Goal: Task Accomplishment & Management: Manage account settings

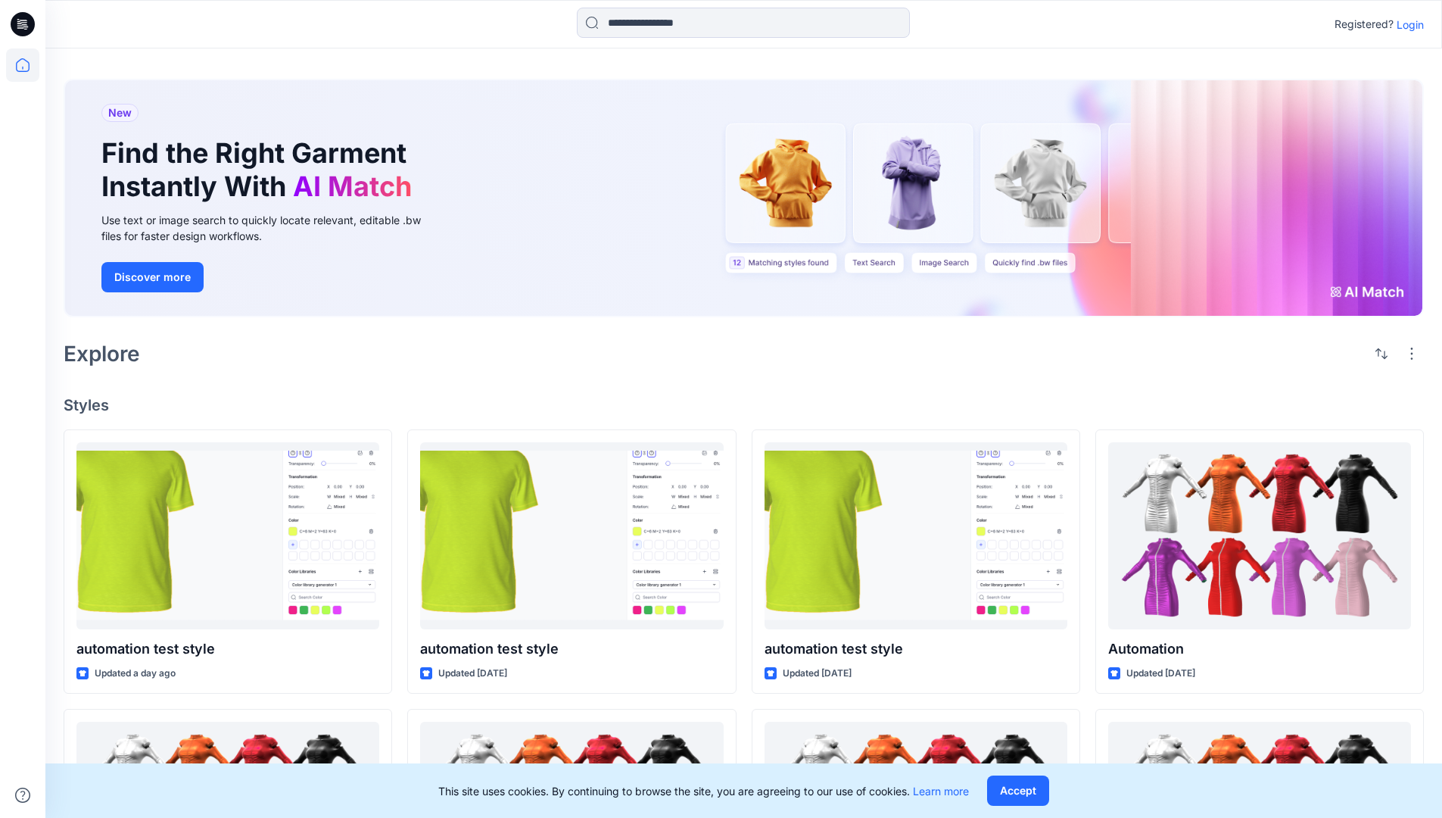
click at [1407, 24] on p "Login" at bounding box center [1410, 25] width 27 height 16
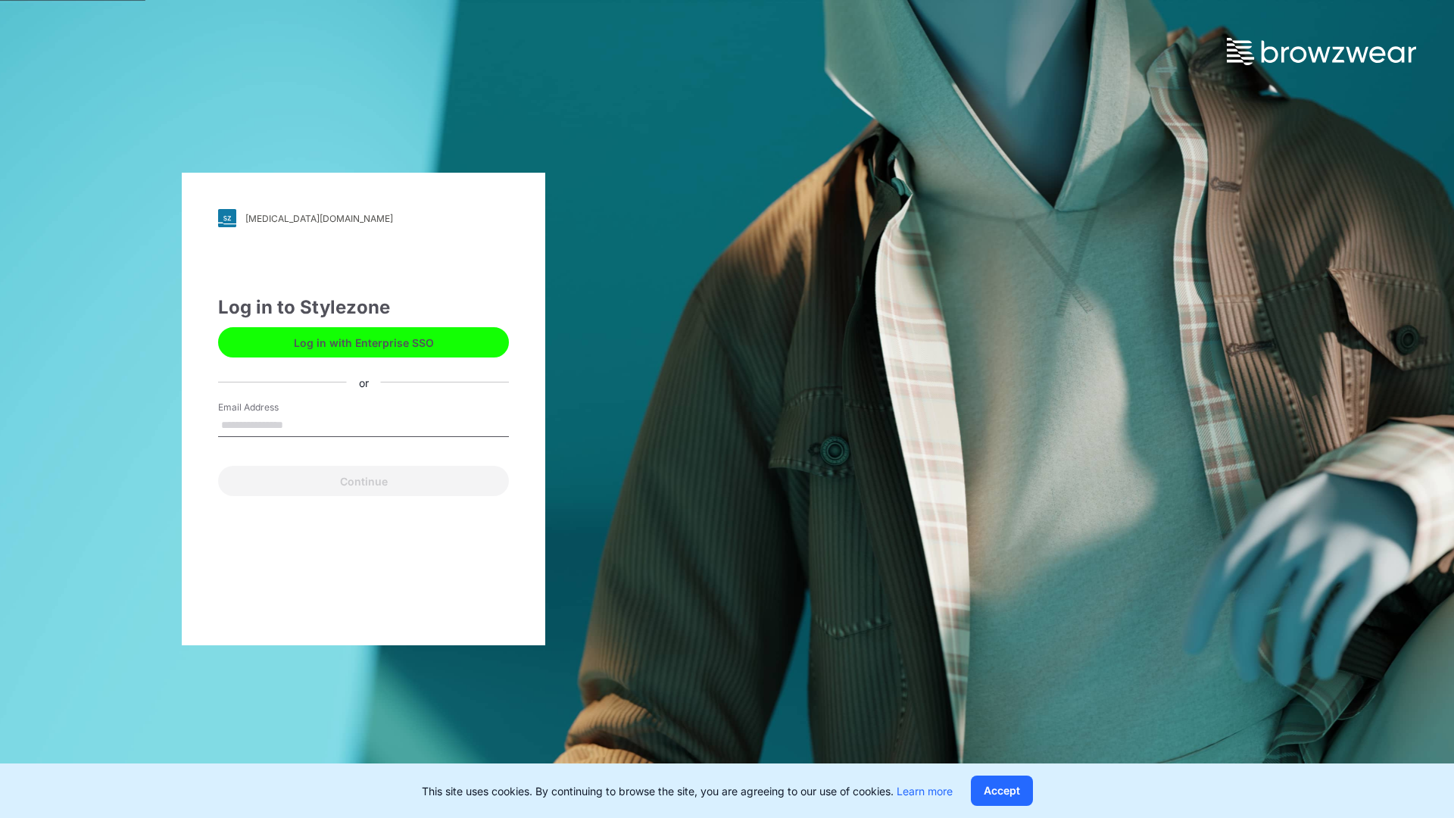
click at [299, 424] on input "Email Address" at bounding box center [363, 425] width 291 height 23
type input "**********"
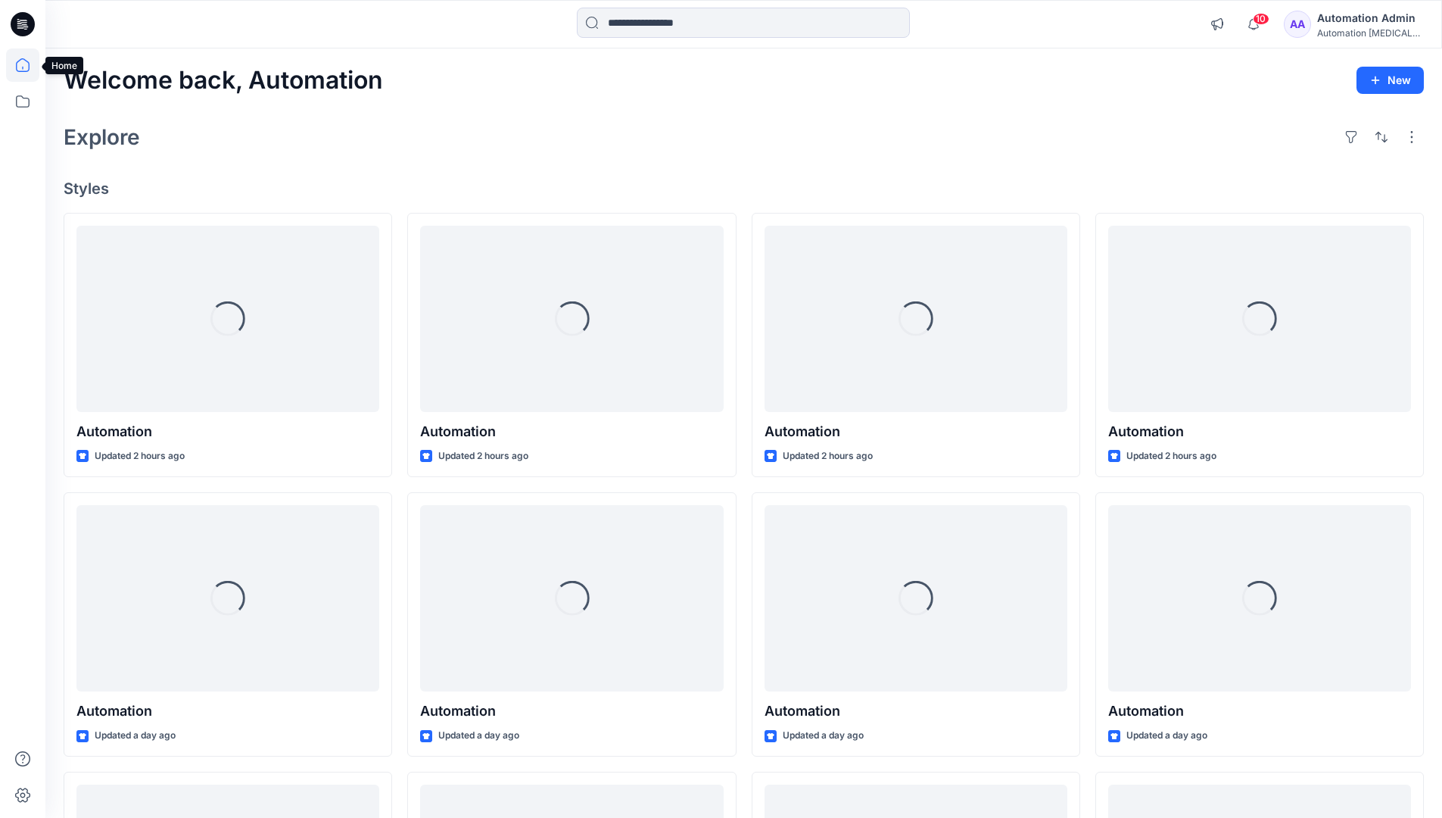
click at [29, 65] on icon at bounding box center [23, 65] width 14 height 14
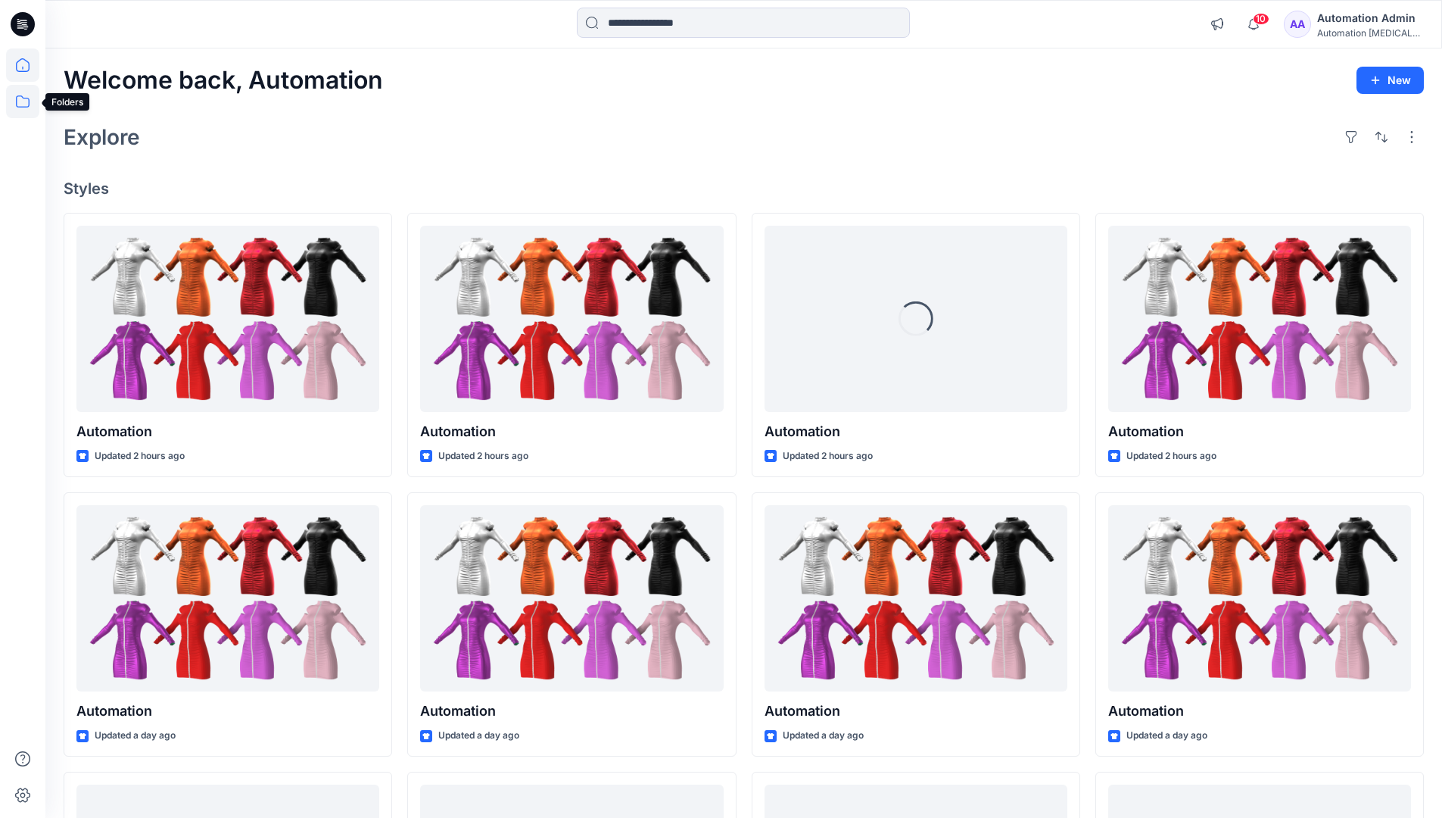
click at [18, 104] on icon at bounding box center [22, 101] width 33 height 33
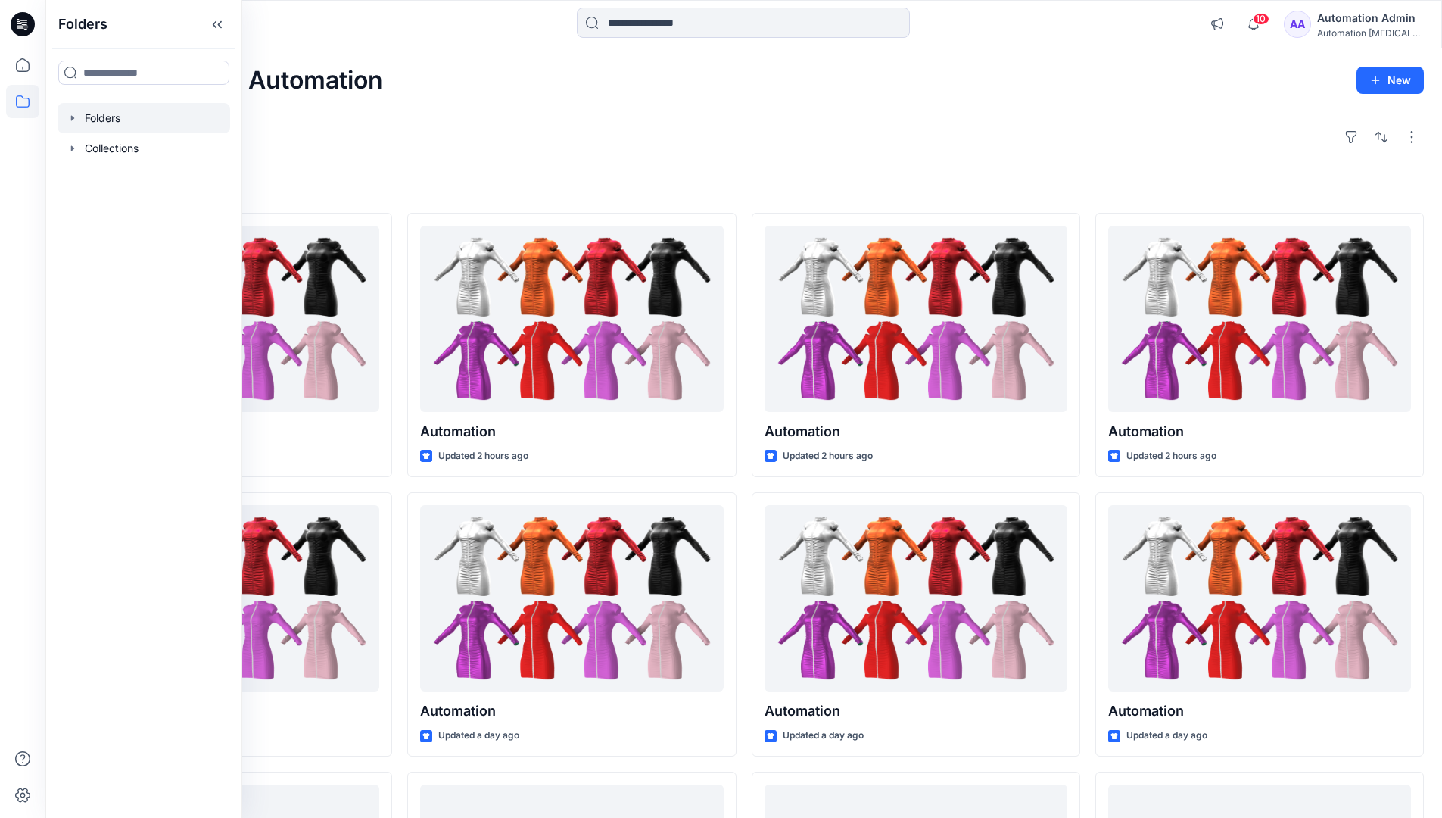
click at [98, 114] on div at bounding box center [144, 118] width 173 height 30
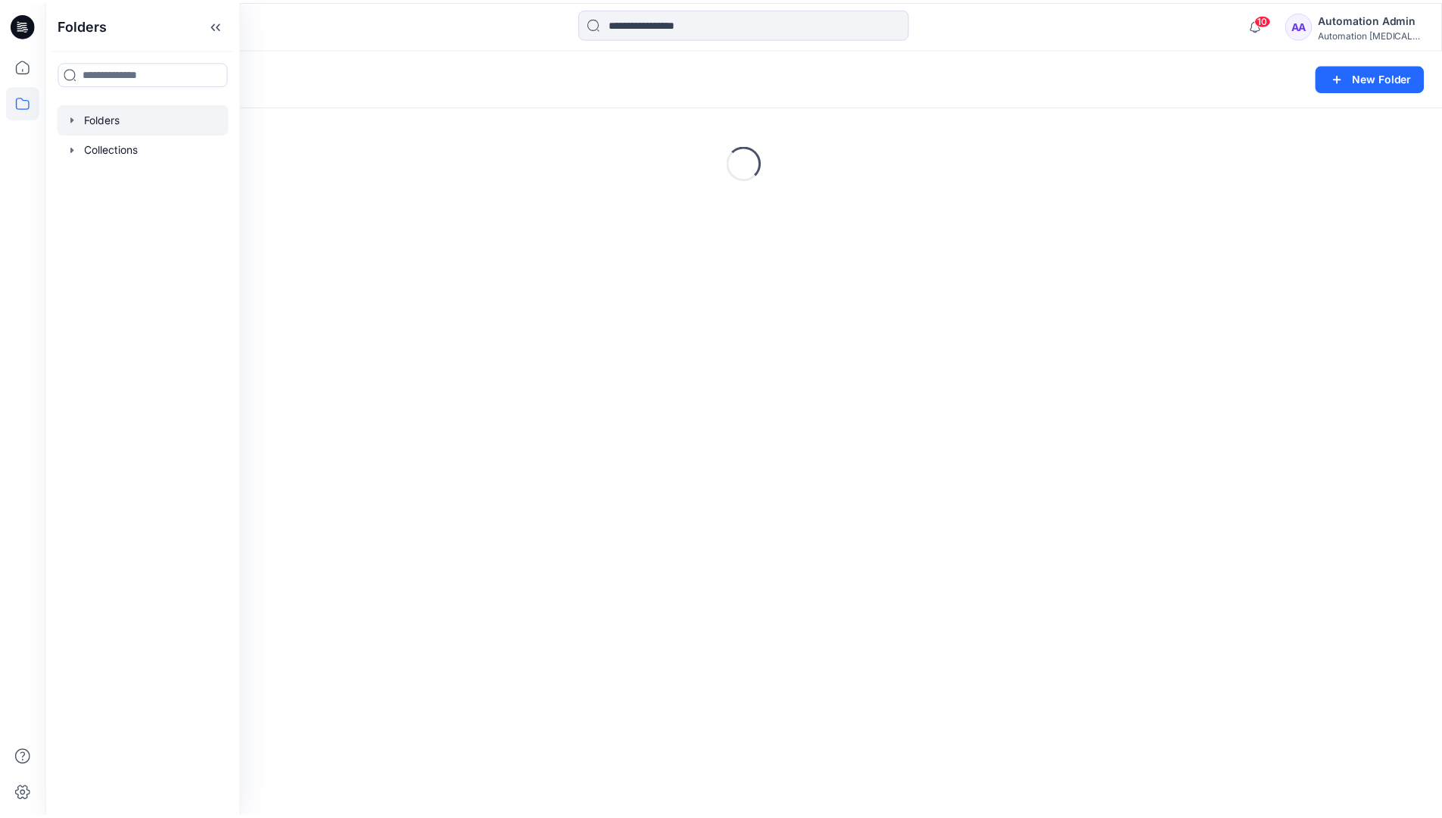
scroll to position [460, 0]
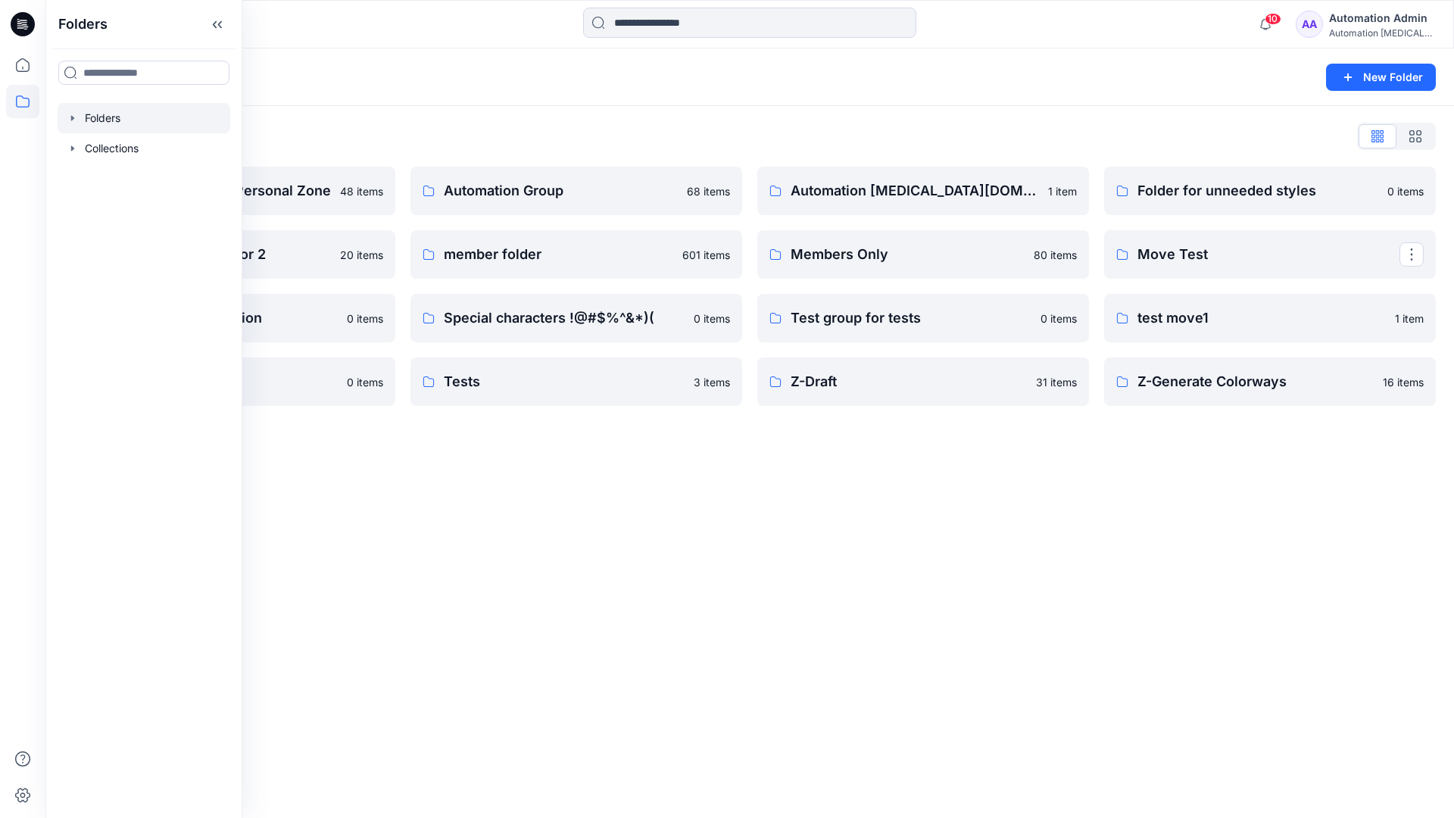
click at [1212, 257] on p "Move Test" at bounding box center [1268, 254] width 262 height 21
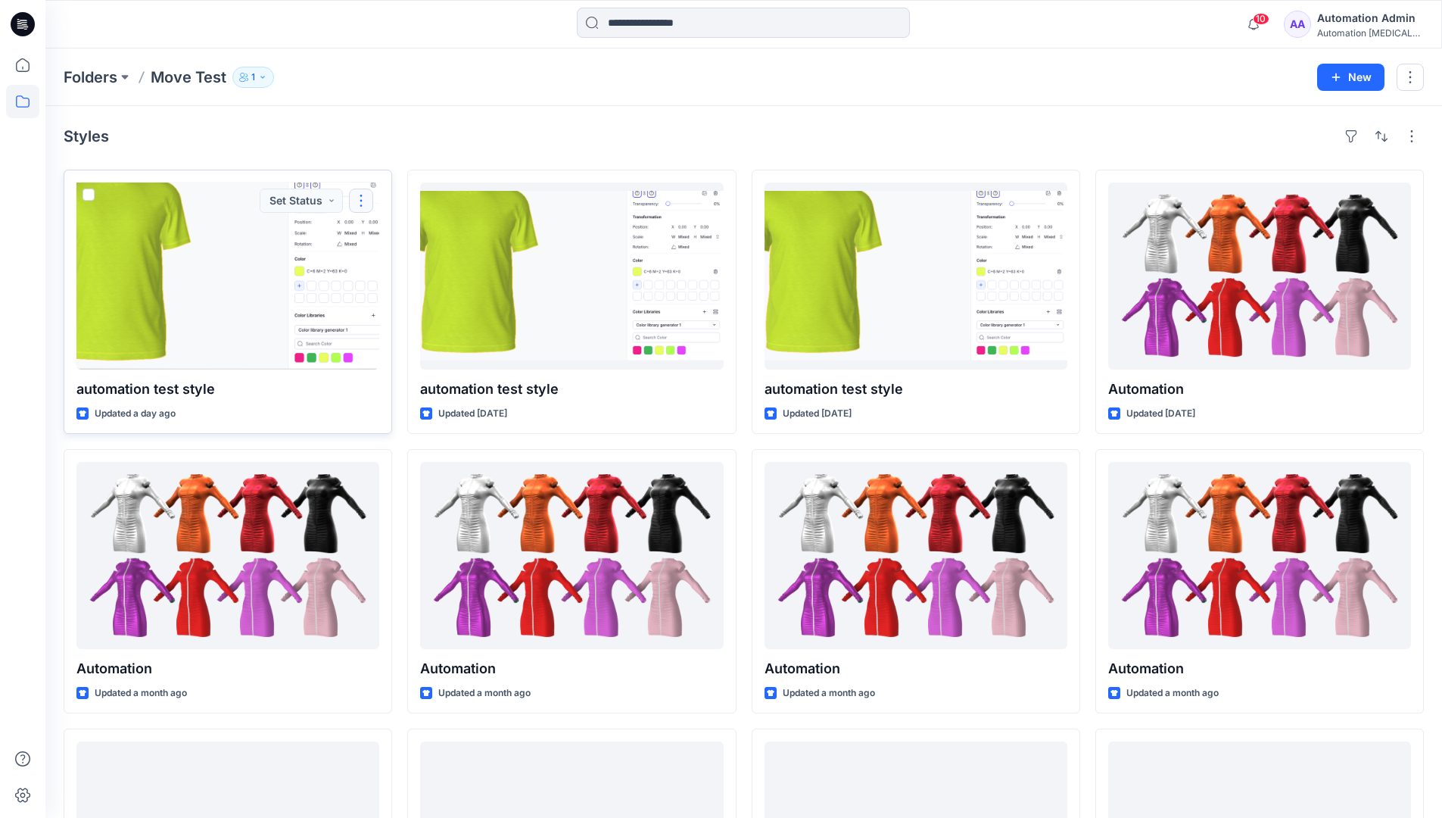
click at [360, 201] on button "button" at bounding box center [361, 201] width 24 height 24
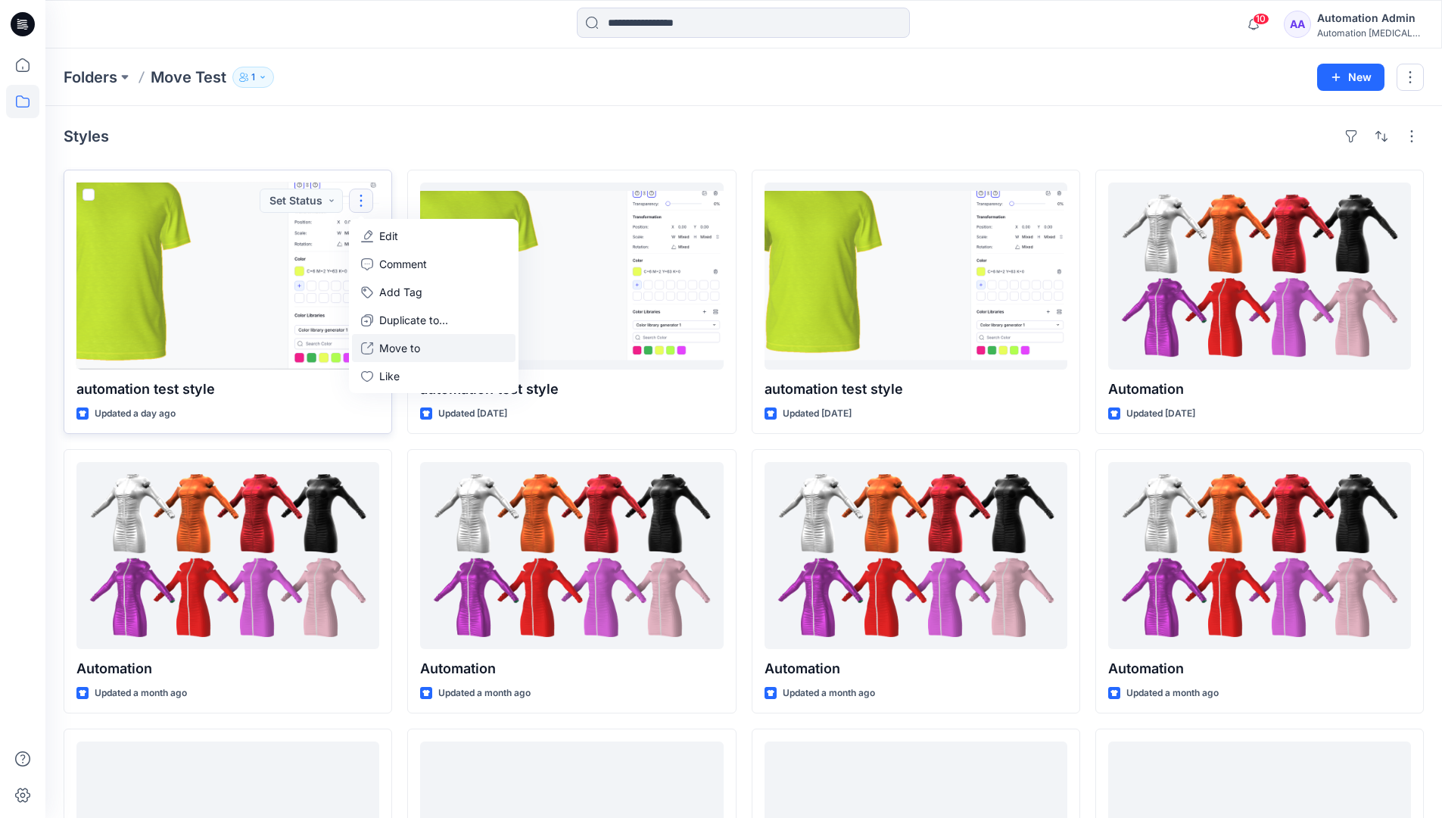
click at [416, 343] on p "Move to" at bounding box center [399, 348] width 41 height 16
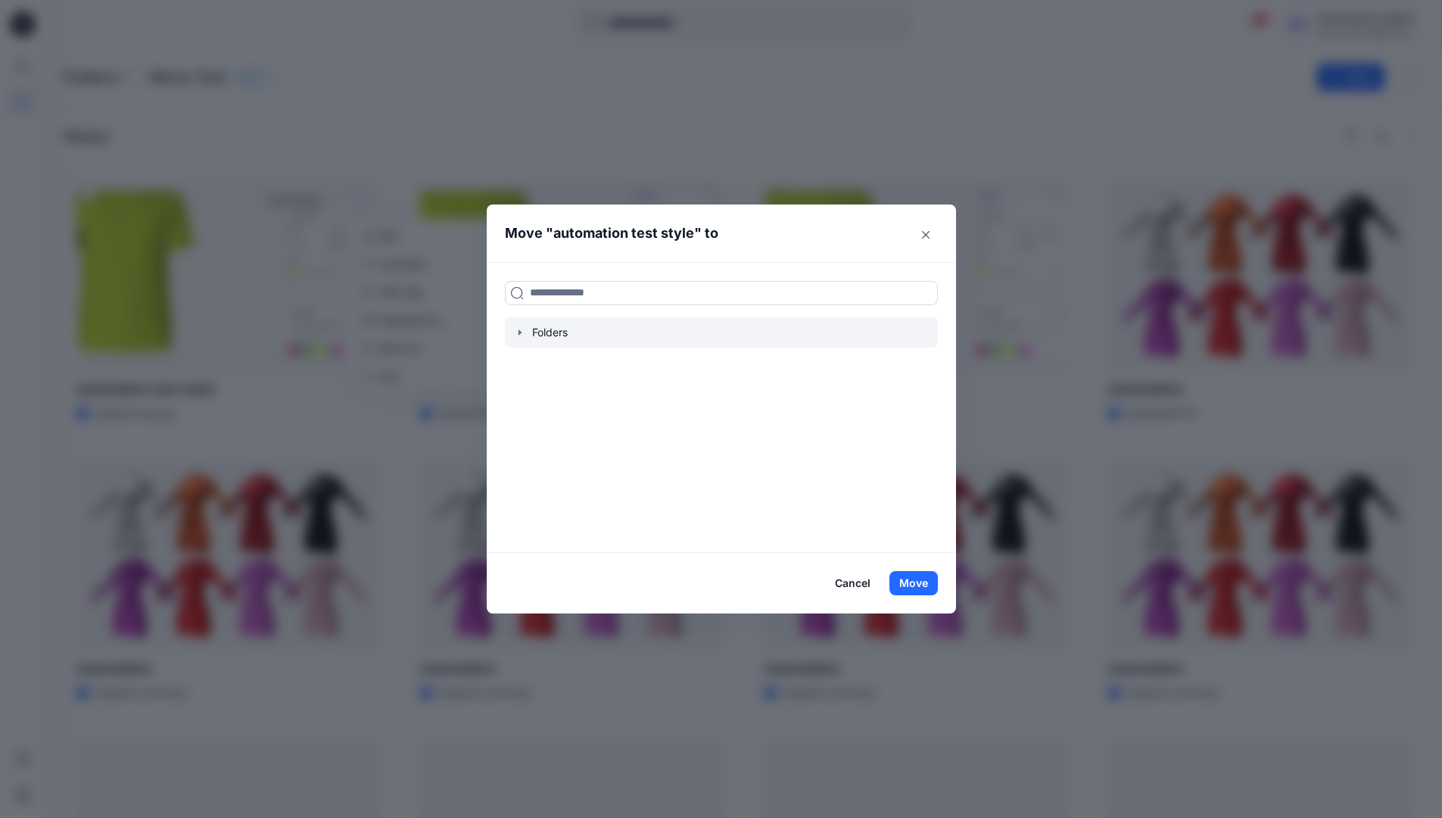
click at [523, 329] on icon "button" at bounding box center [520, 332] width 12 height 12
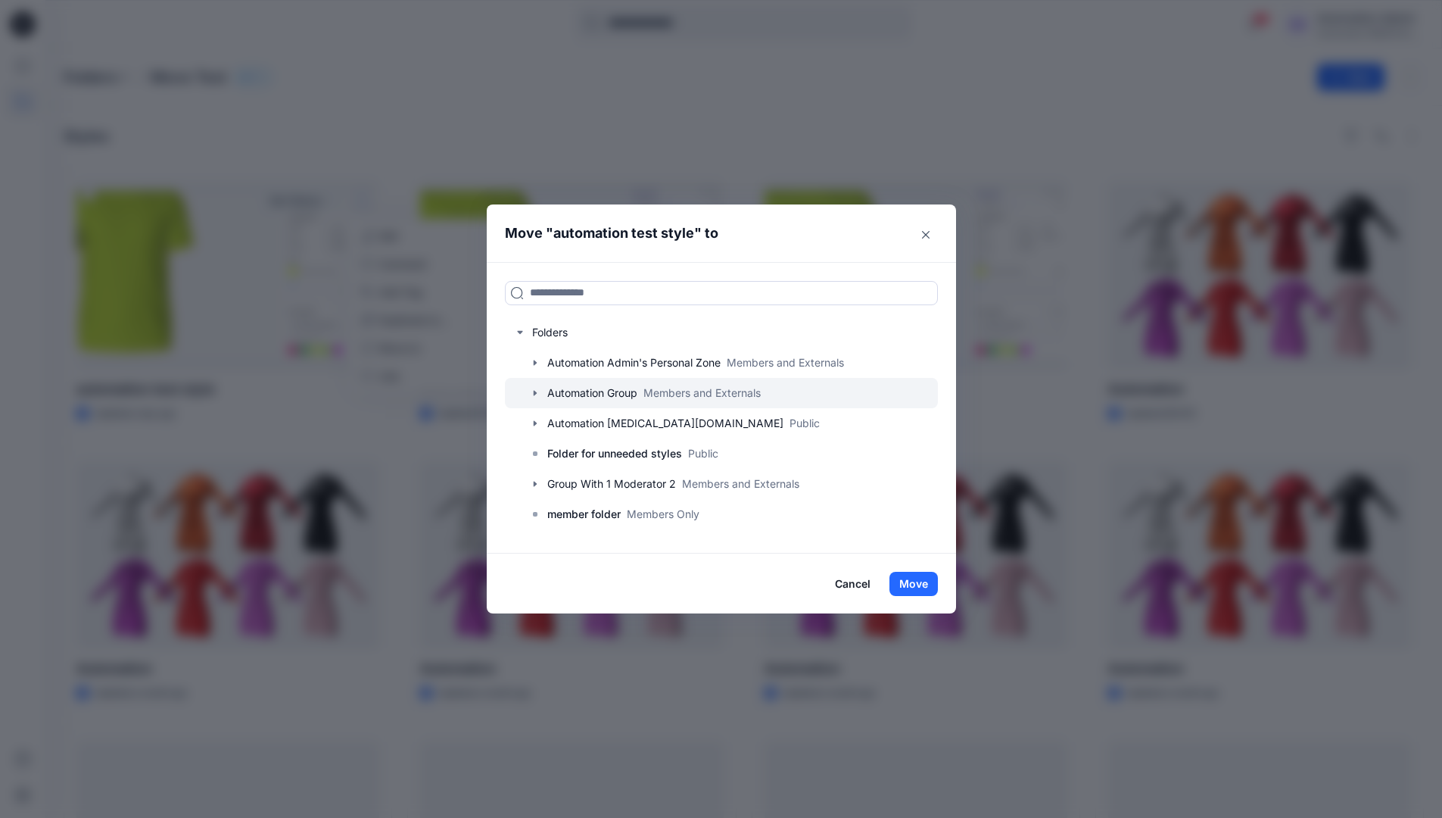
click at [582, 391] on div at bounding box center [721, 393] width 433 height 30
click at [922, 580] on button "Move" at bounding box center [914, 584] width 48 height 24
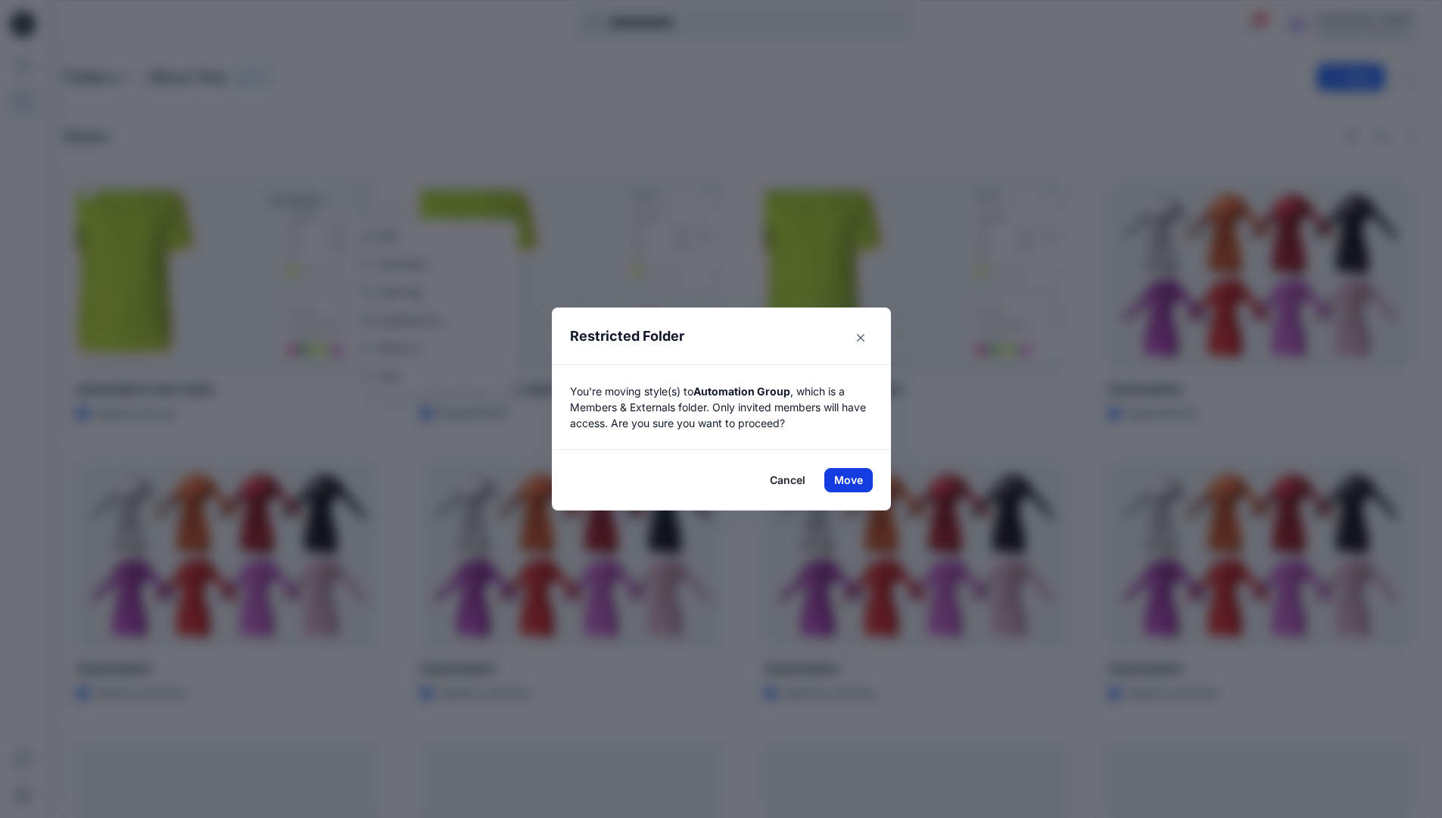
click at [854, 480] on button "Move" at bounding box center [849, 480] width 48 height 24
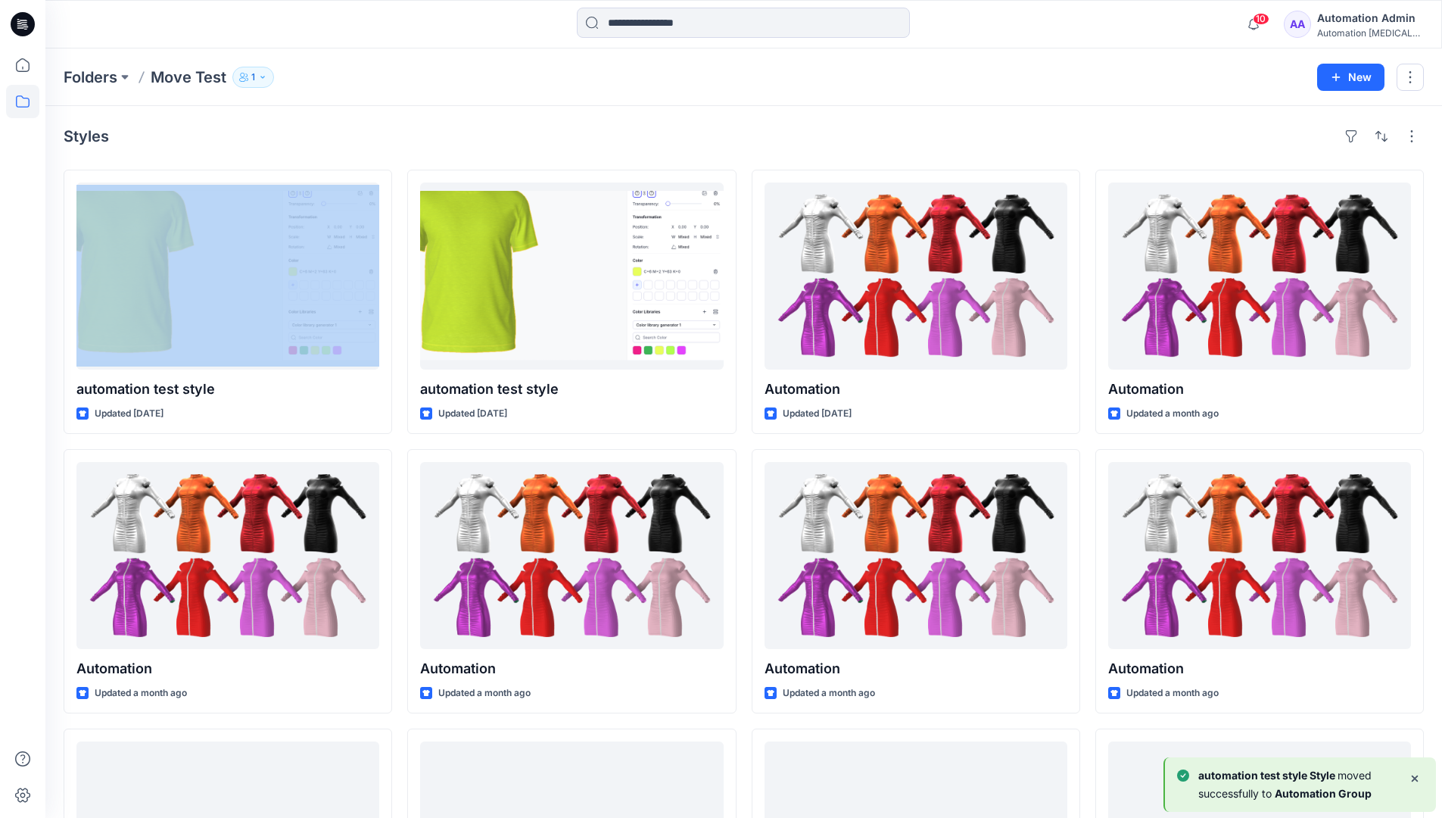
drag, startPoint x: 854, startPoint y: 480, endPoint x: 814, endPoint y: 140, distance: 342.3
click at [814, 140] on div "Styles" at bounding box center [744, 136] width 1361 height 24
click at [86, 141] on h4 "Styles" at bounding box center [86, 136] width 45 height 18
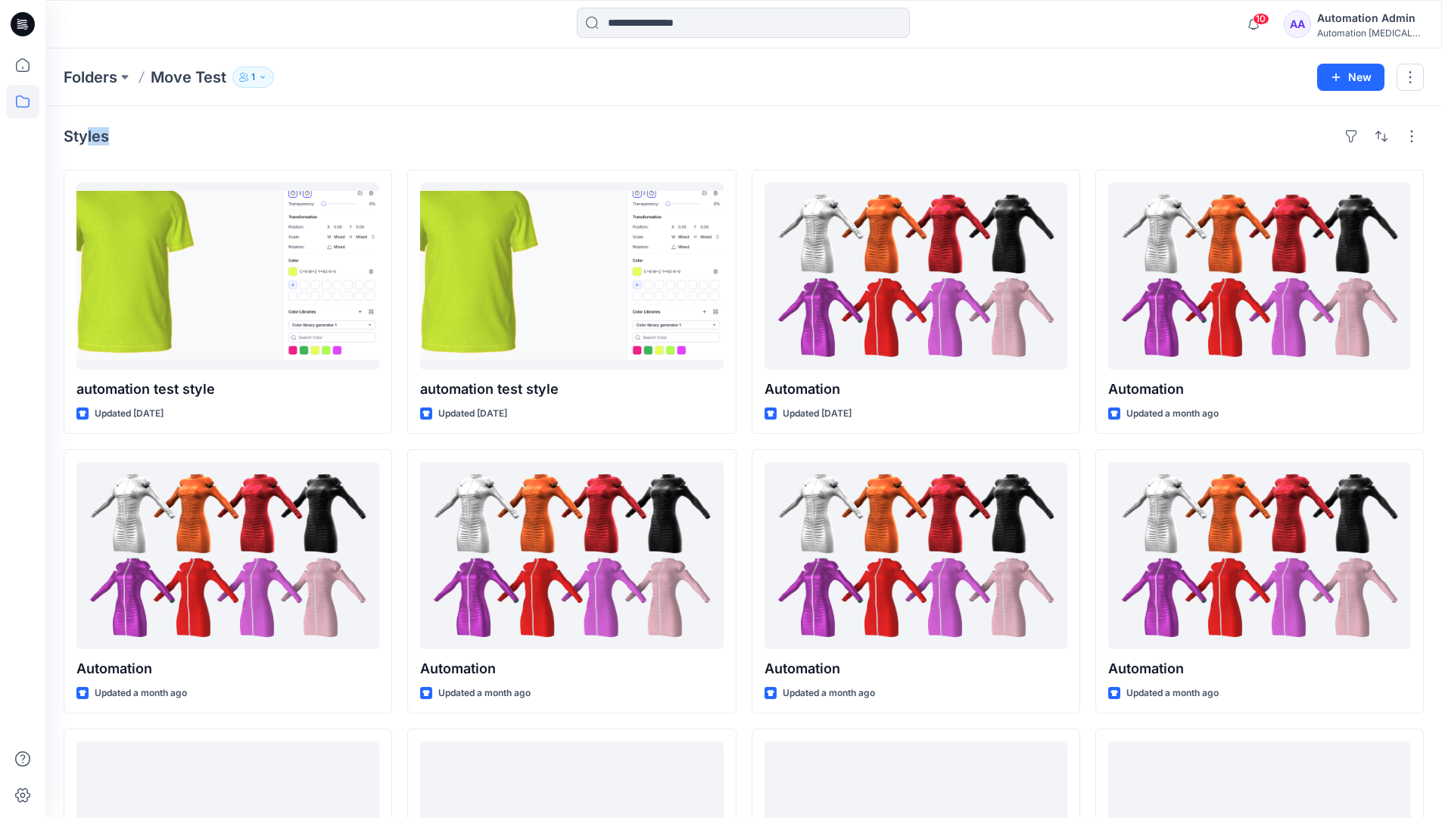
drag, startPoint x: 86, startPoint y: 141, endPoint x: 240, endPoint y: 154, distance: 154.2
click at [240, 154] on div "Styles automation test style Updated 7 days ago Automation Updated a month ago …" at bounding box center [743, 586] width 1397 height 960
click at [24, 103] on icon at bounding box center [22, 101] width 33 height 33
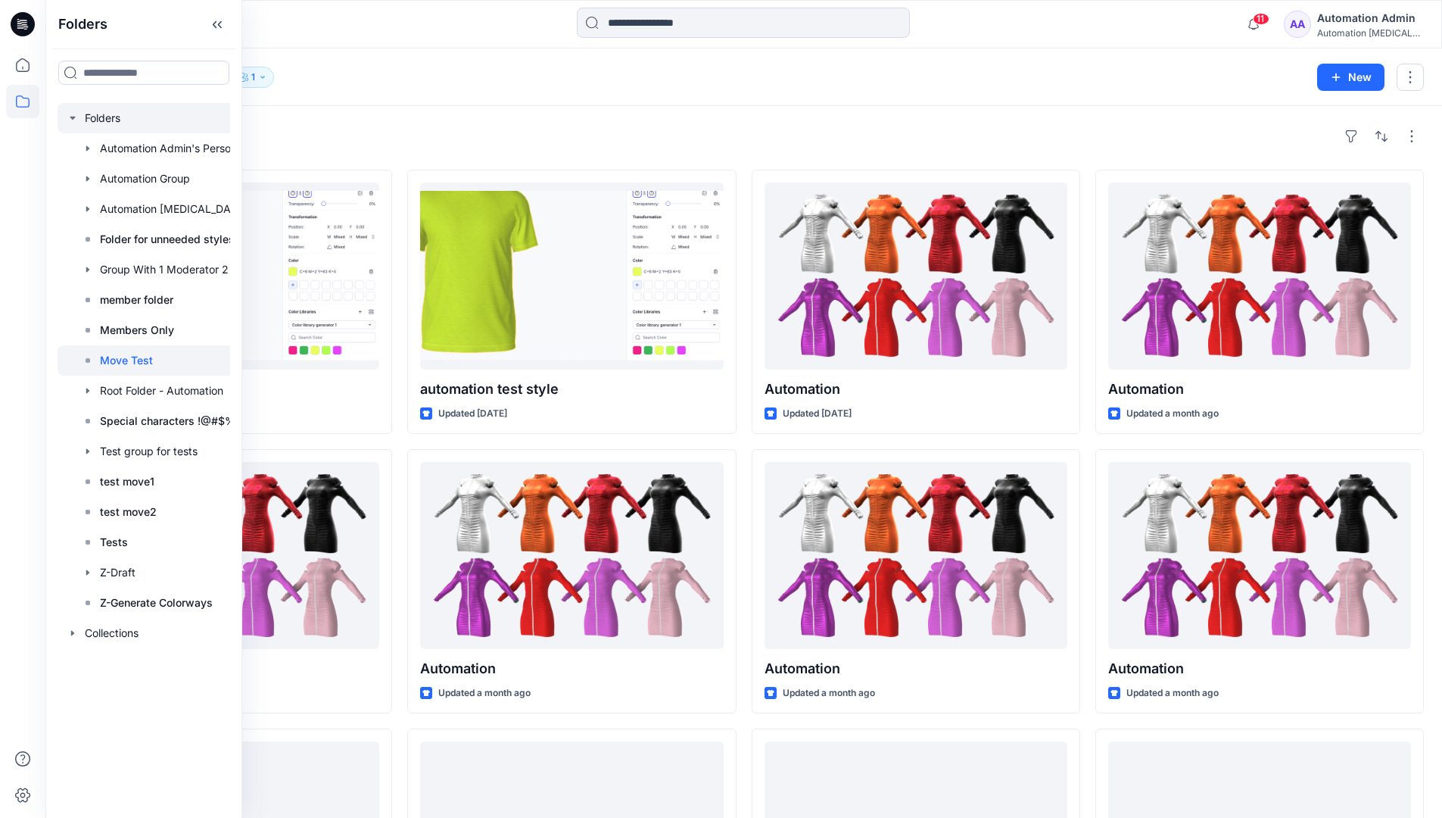
click at [107, 120] on div at bounding box center [164, 118] width 212 height 30
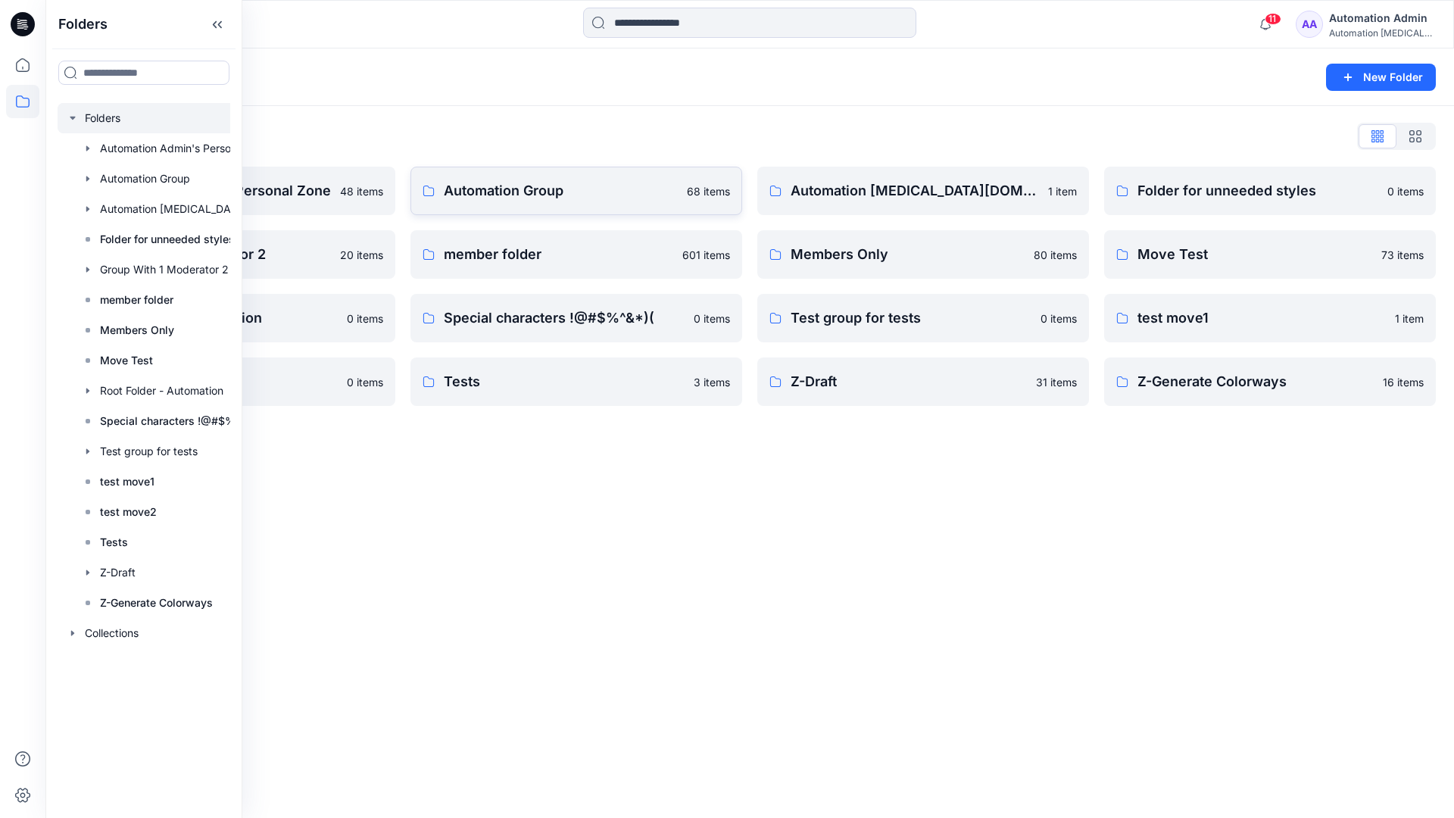
click at [556, 200] on p "Automation Group" at bounding box center [561, 190] width 234 height 21
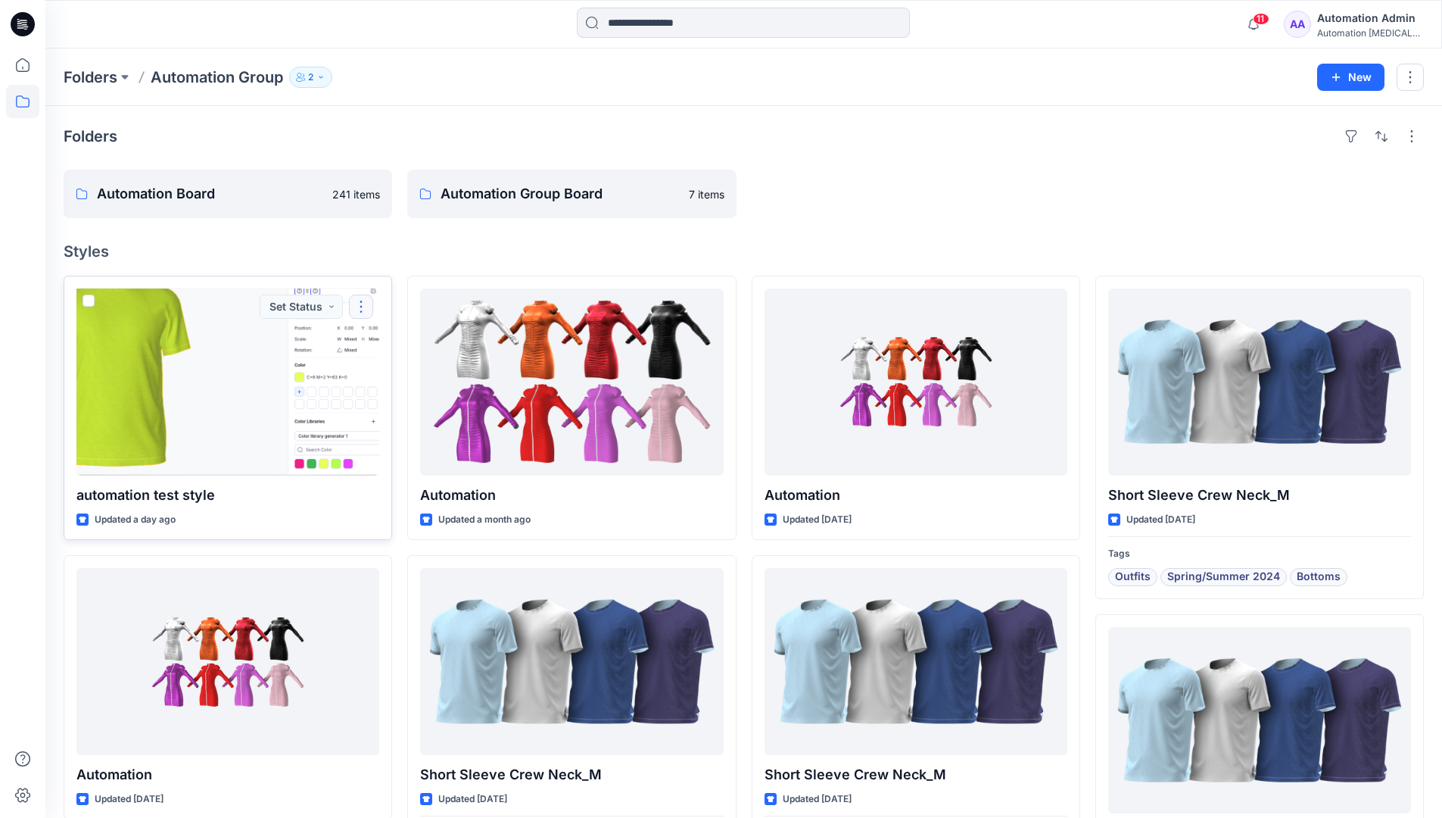
click at [360, 314] on button "button" at bounding box center [361, 307] width 24 height 24
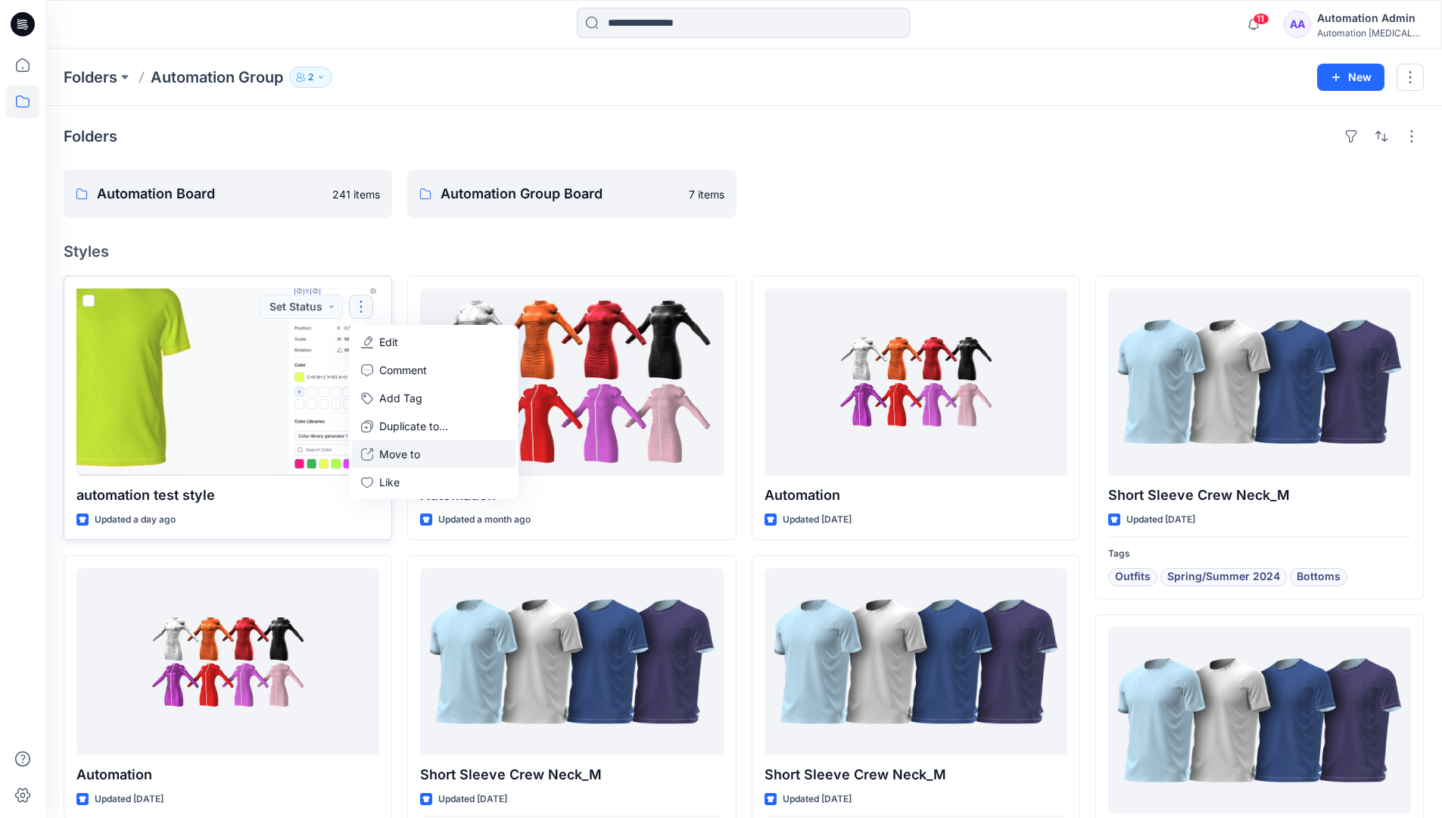
click at [414, 449] on p "Move to" at bounding box center [399, 454] width 41 height 16
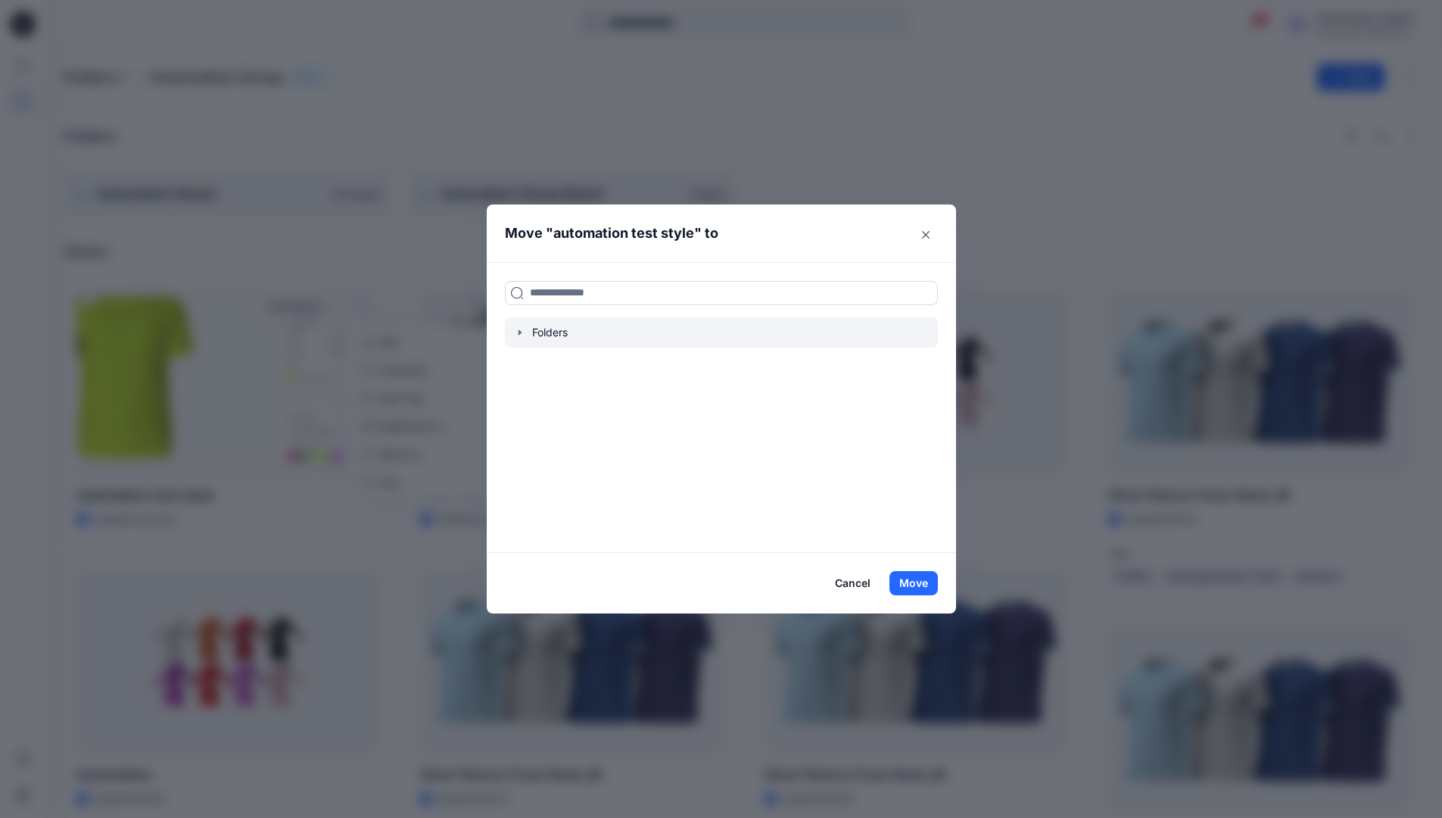
click at [526, 331] on icon "button" at bounding box center [520, 332] width 12 height 12
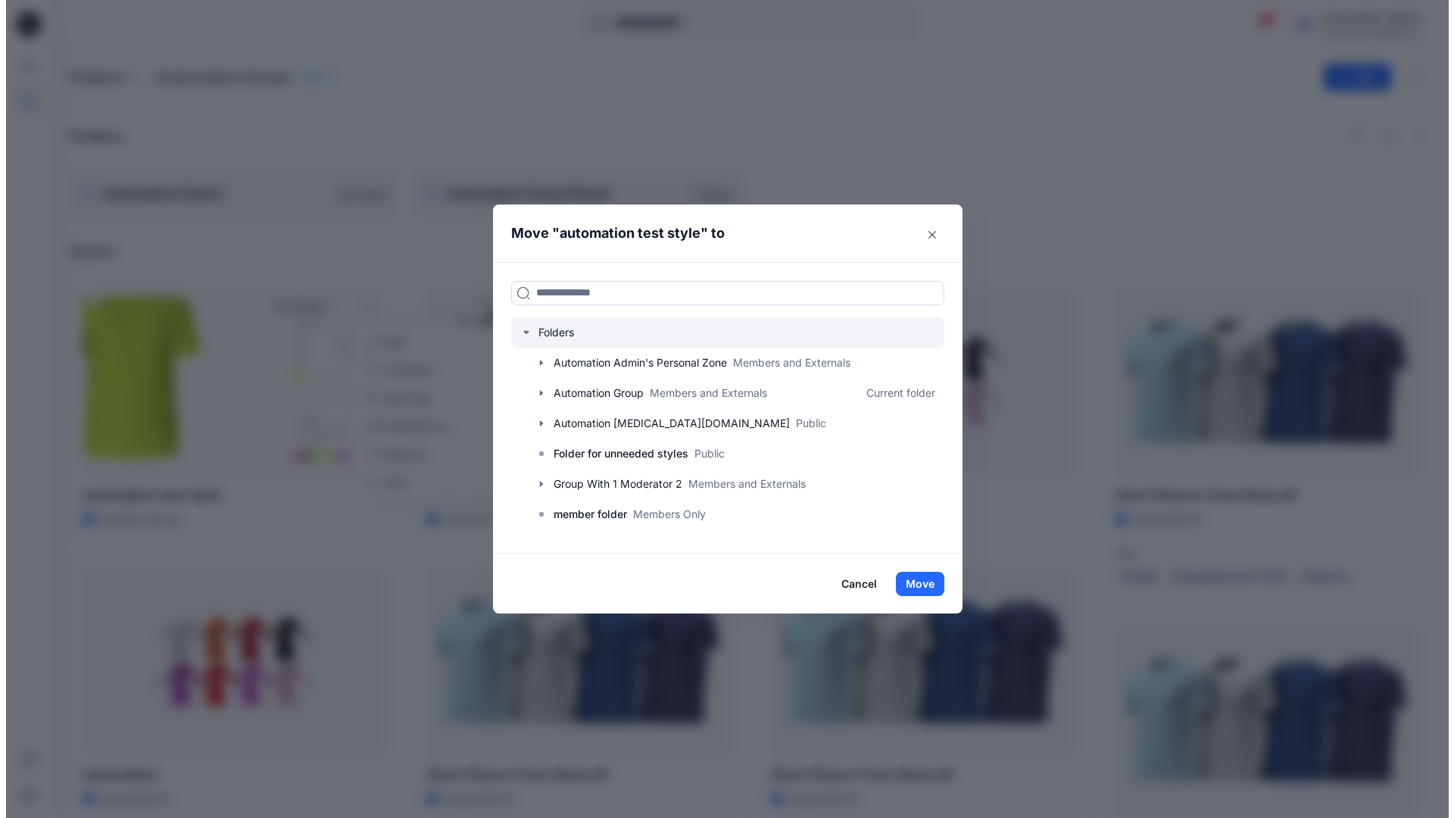
scroll to position [149, 0]
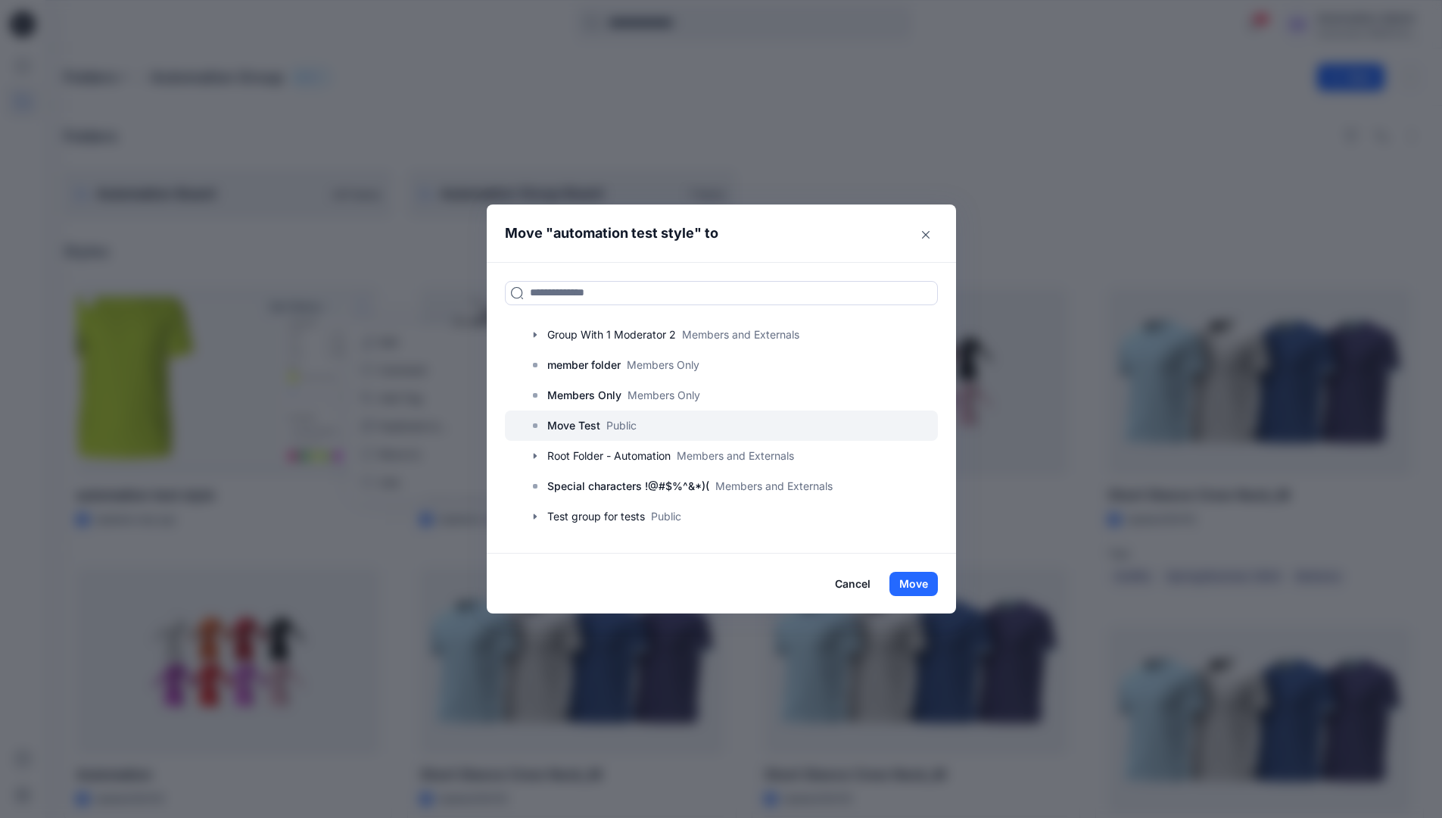
click at [578, 420] on p "Move Test" at bounding box center [573, 425] width 53 height 18
click at [911, 575] on button "Move" at bounding box center [914, 584] width 48 height 24
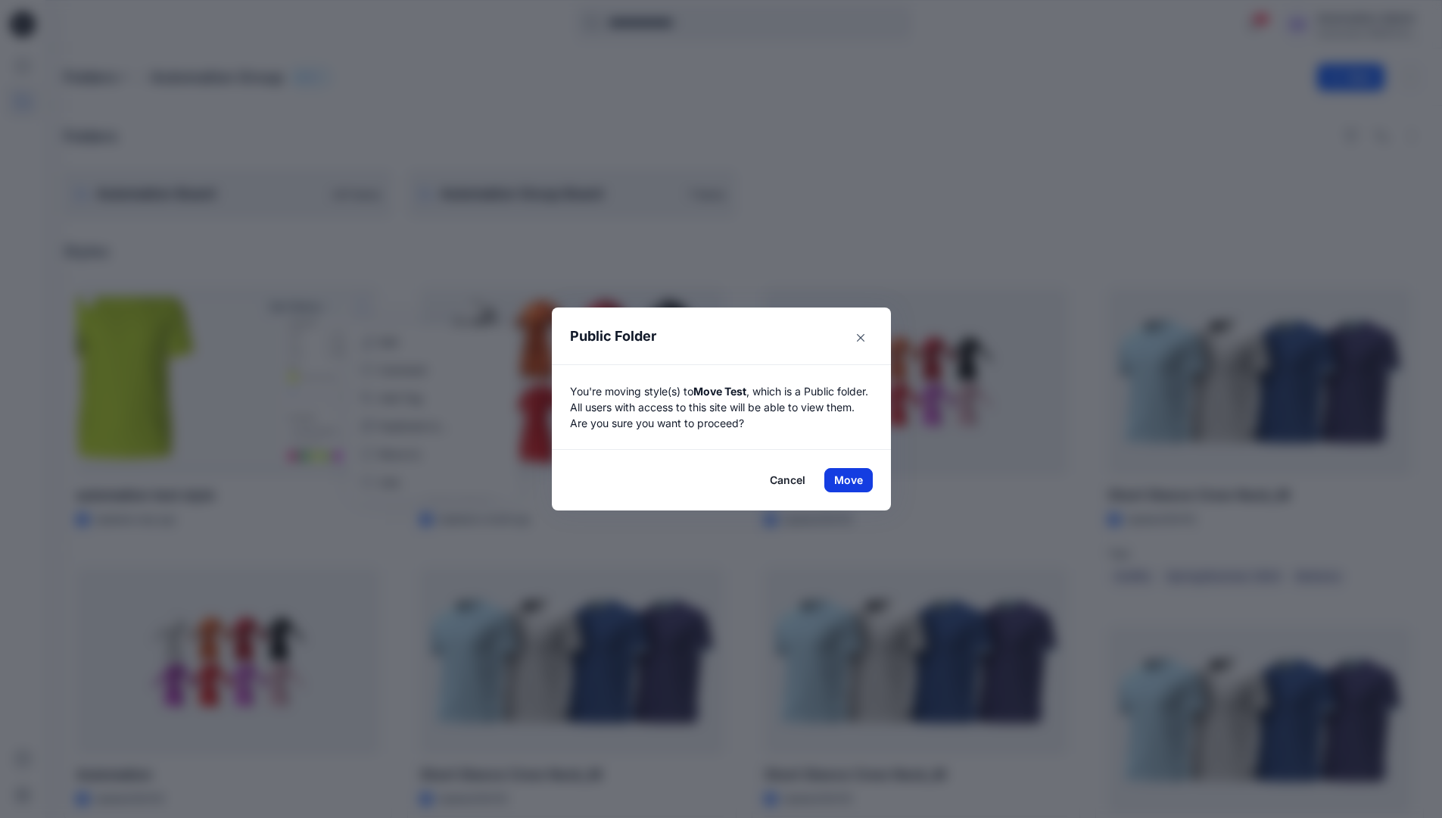
click at [854, 480] on button "Move" at bounding box center [849, 480] width 48 height 24
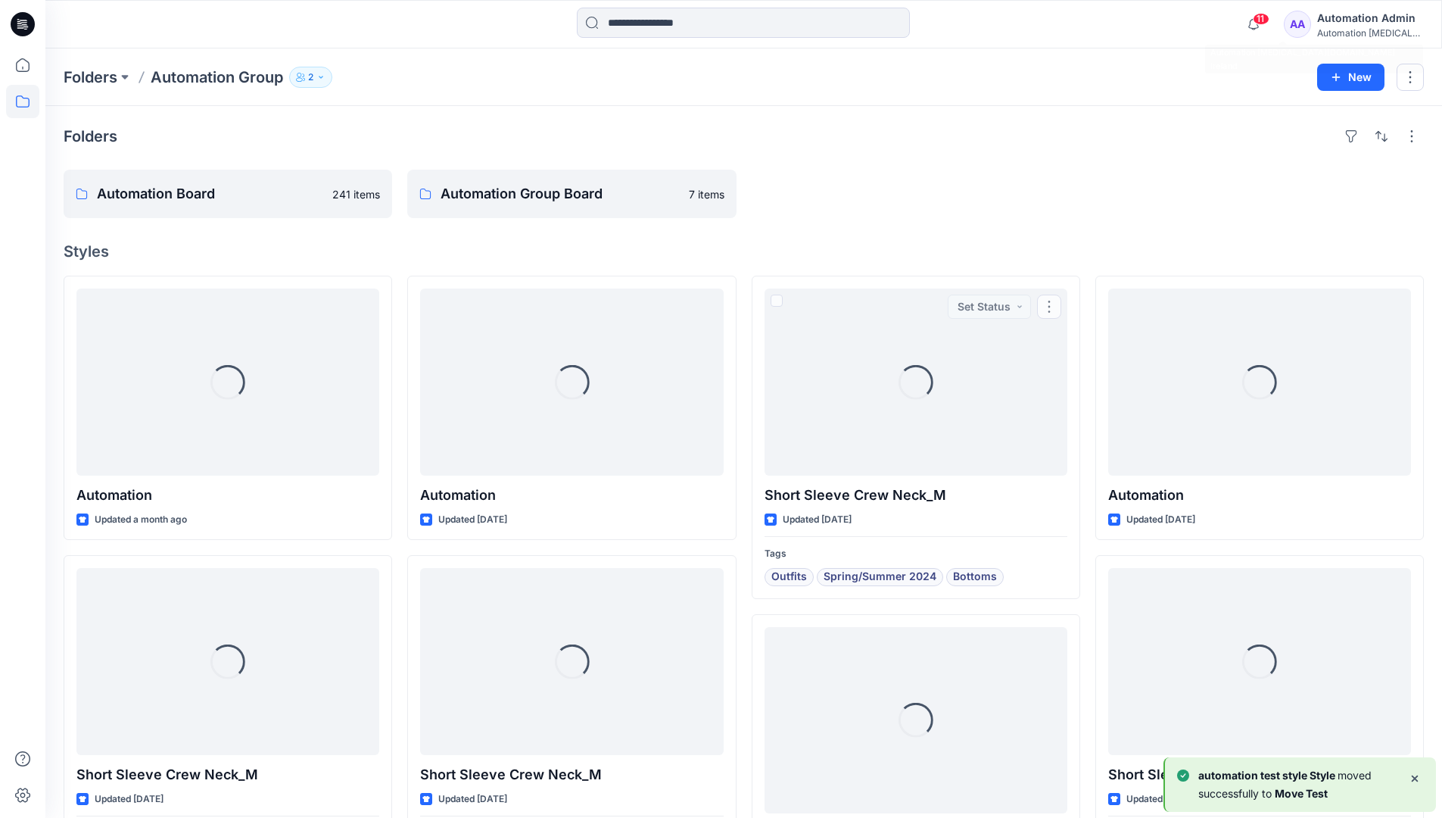
click at [1344, 32] on div "Automation testim..." at bounding box center [1370, 32] width 106 height 11
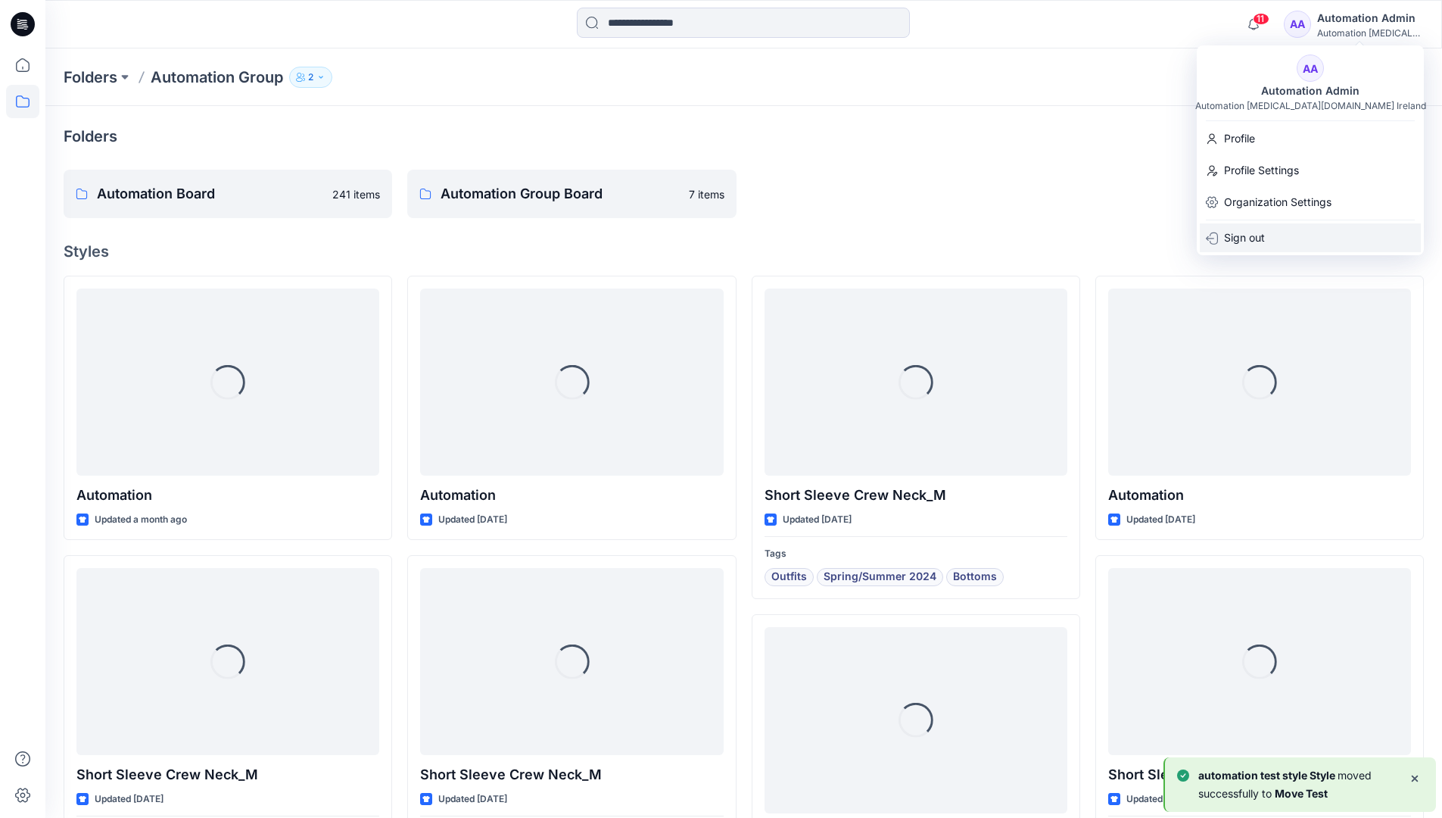
click at [1245, 227] on p "Sign out" at bounding box center [1244, 237] width 41 height 29
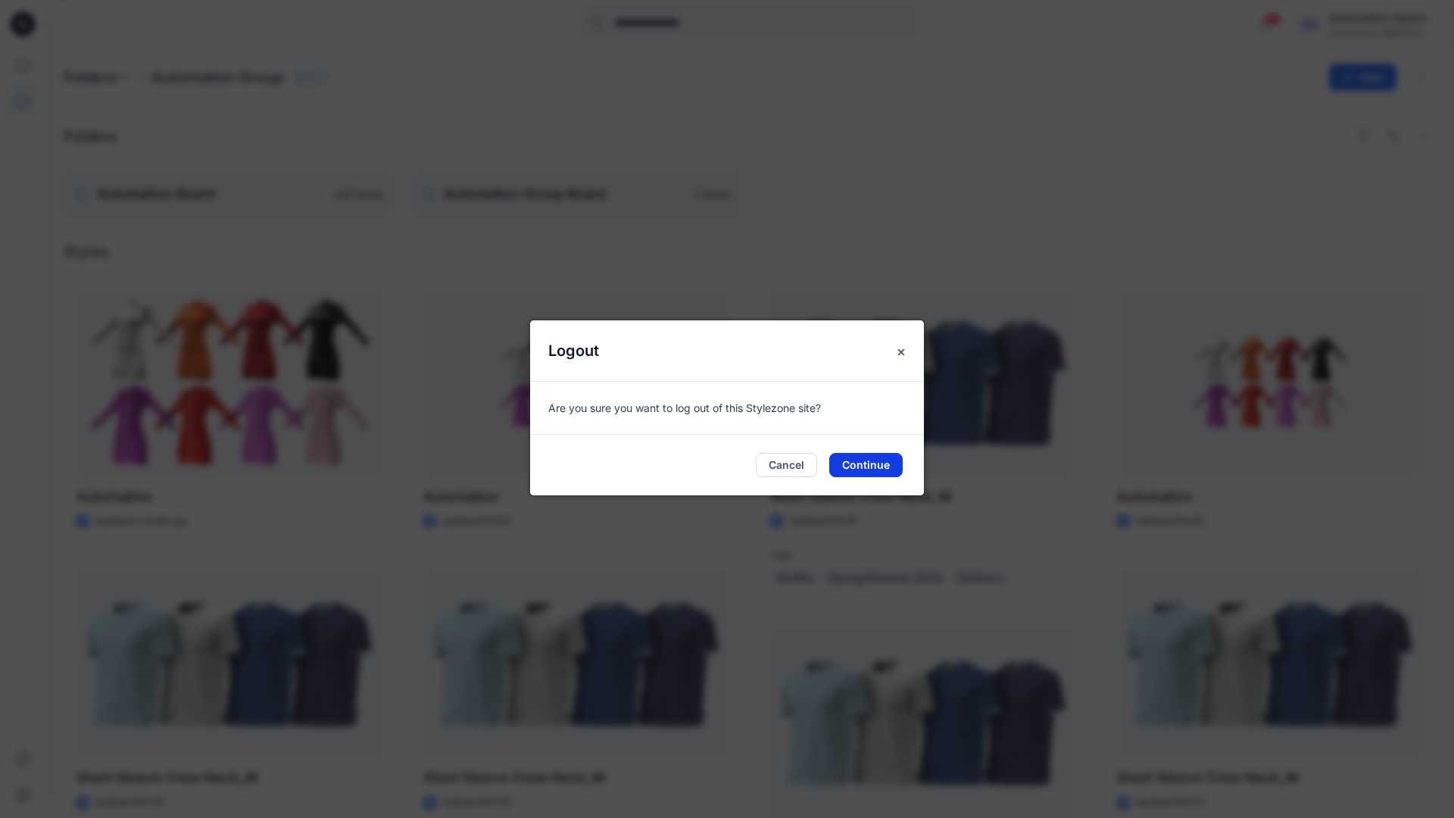
click at [880, 470] on button "Continue" at bounding box center [865, 465] width 73 height 24
